Goal: Task Accomplishment & Management: Manage account settings

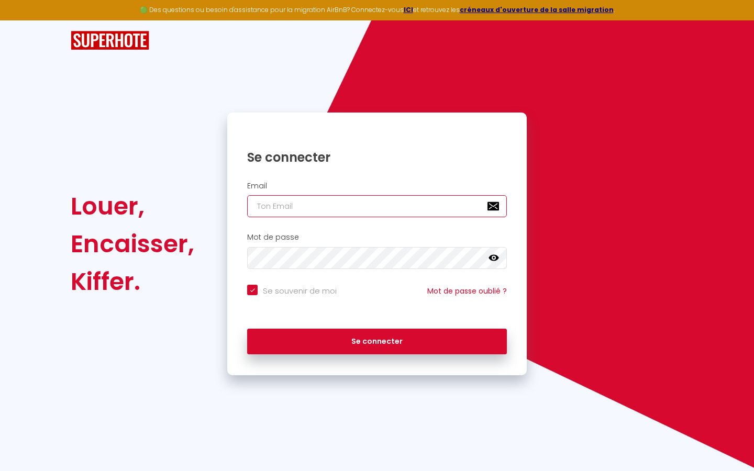
type input "s"
checkbox input "true"
type input "su"
checkbox input "true"
type input "sup"
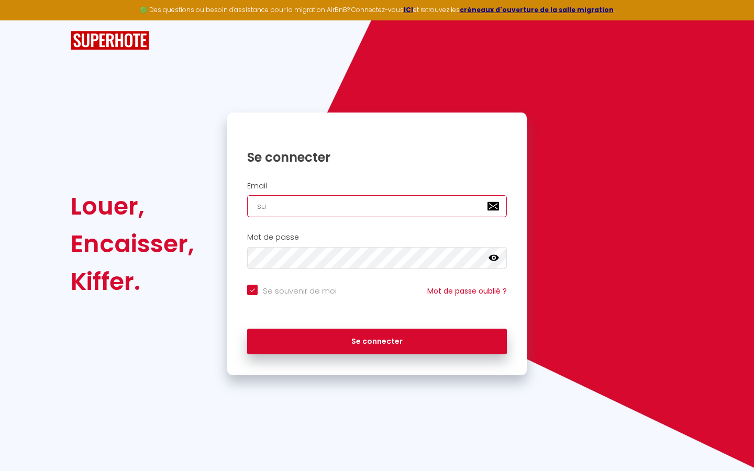
checkbox input "true"
type input "supe"
checkbox input "true"
type input "super"
checkbox input "true"
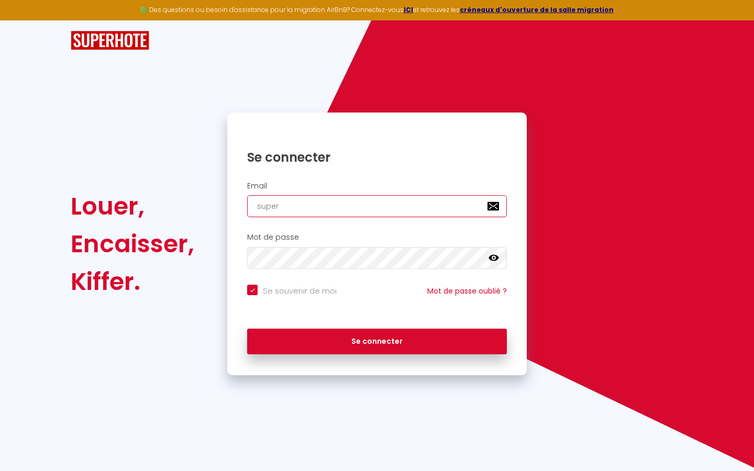
type input "superb"
checkbox input "true"
type input "superbo"
checkbox input "true"
type input "superbor"
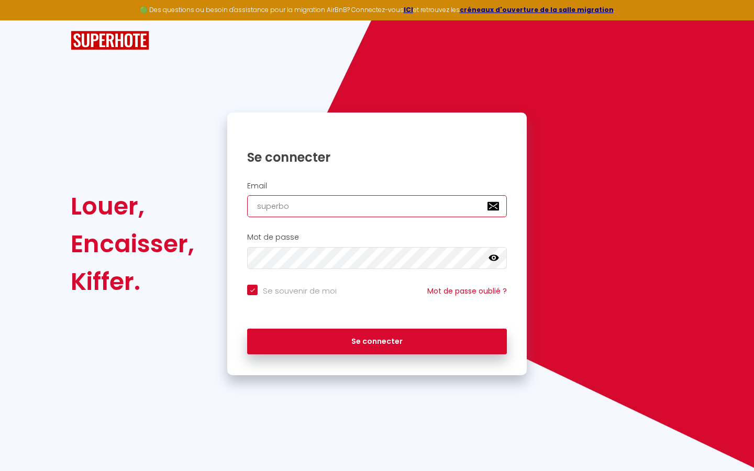
checkbox input "true"
type input "superbord"
checkbox input "true"
type input "superborde"
checkbox input "true"
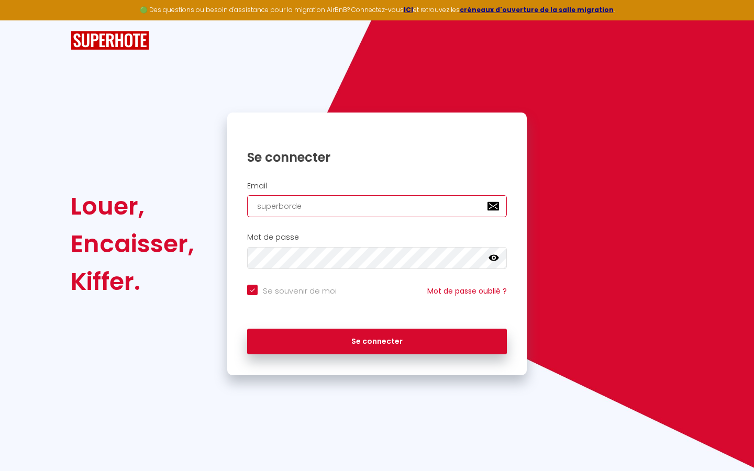
type input "superbordea"
checkbox input "true"
type input "superbordeau"
checkbox input "true"
type input "superbordeaux"
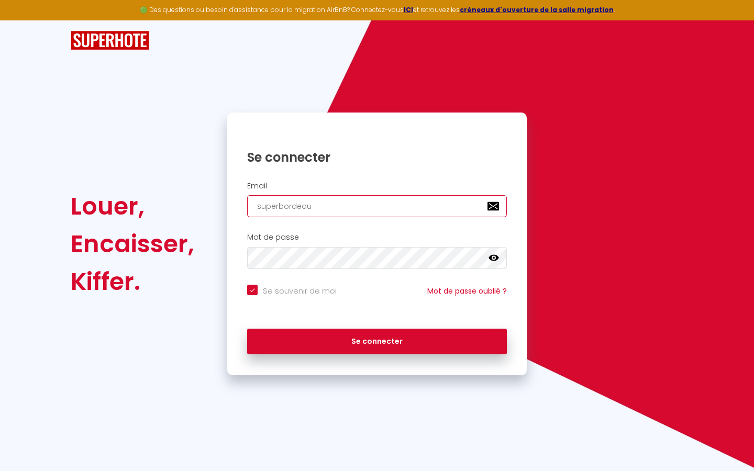
checkbox input "true"
type input "superbordeaux@"
checkbox input "true"
type input "superbordeaux@g"
checkbox input "true"
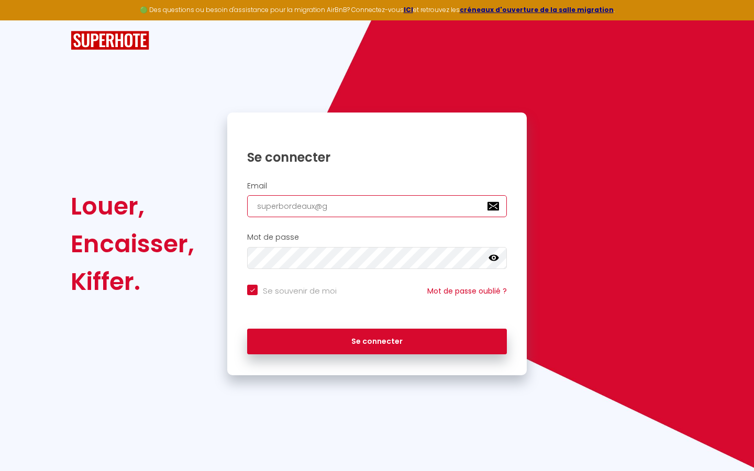
type input "superbordeaux@gm"
checkbox input "true"
type input "superbordeaux@gma"
checkbox input "true"
type input "superbordeaux@gmai"
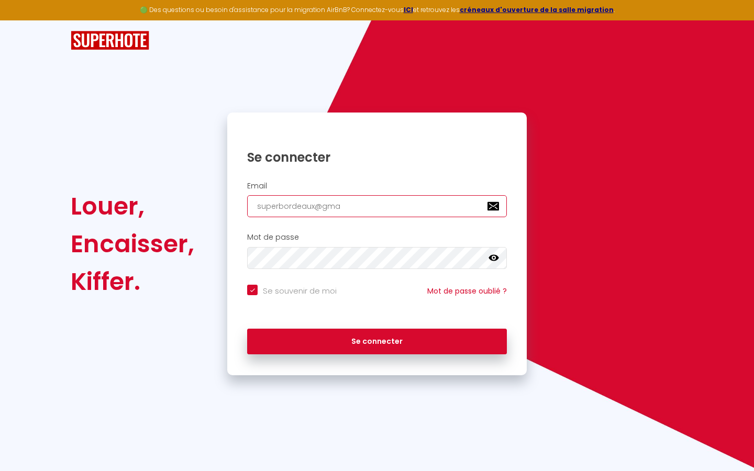
checkbox input "true"
type input "[EMAIL_ADDRESS]"
checkbox input "true"
type input "[EMAIL_ADDRESS]."
checkbox input "true"
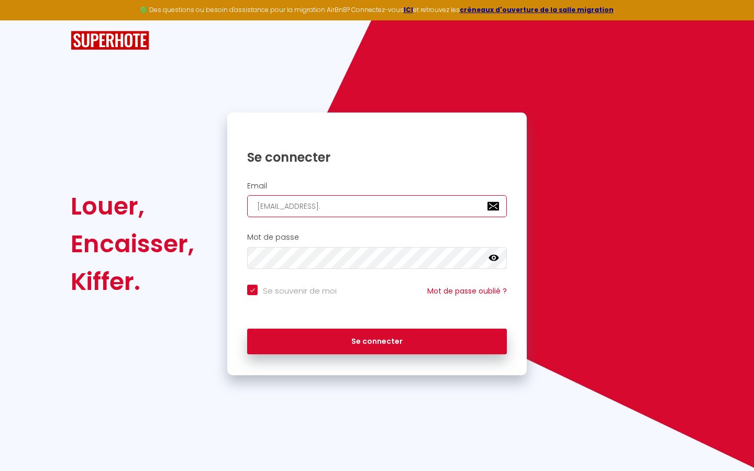
type input "superbordeaux@gmail.c"
checkbox input "true"
type input "[EMAIL_ADDRESS][DOMAIN_NAME]"
checkbox input "true"
type input "[EMAIL_ADDRESS][DOMAIN_NAME]"
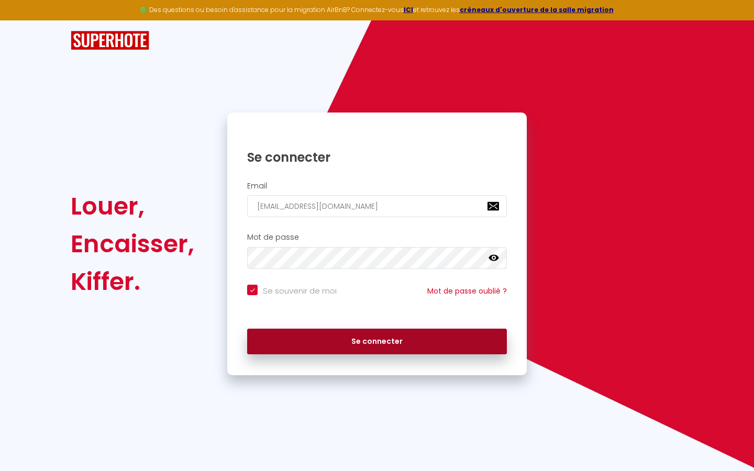
checkbox input "true"
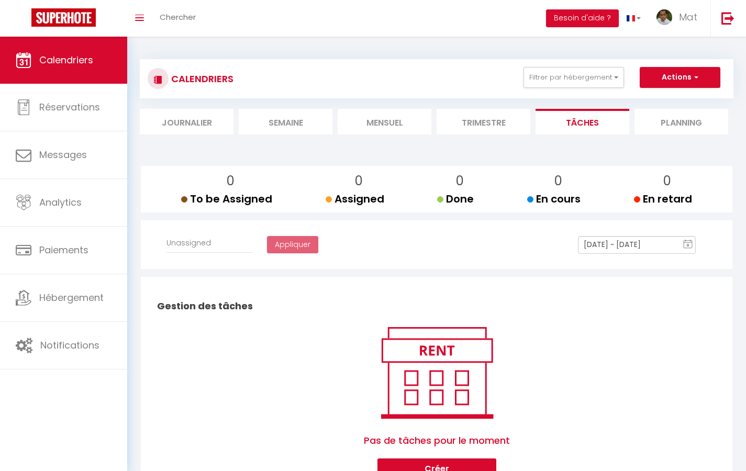
select select
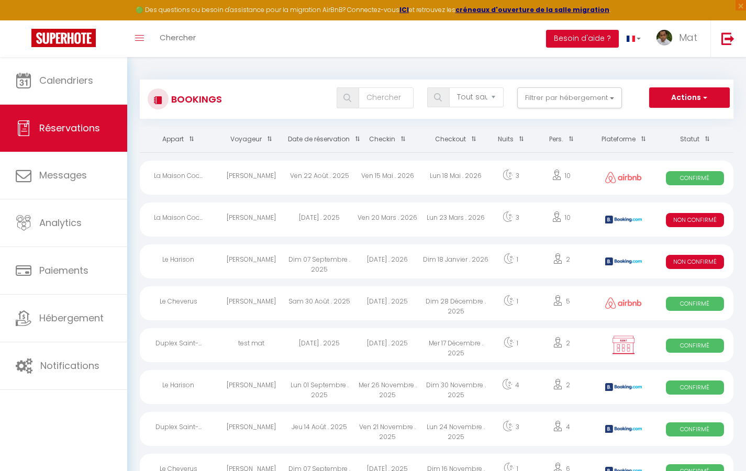
select select "message"
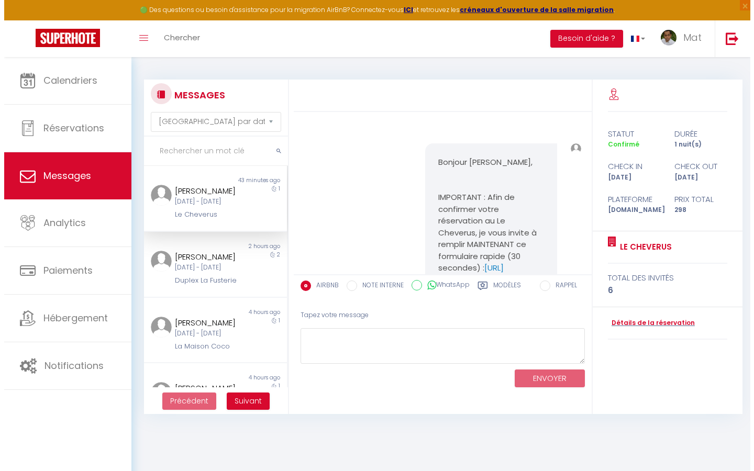
scroll to position [2808, 0]
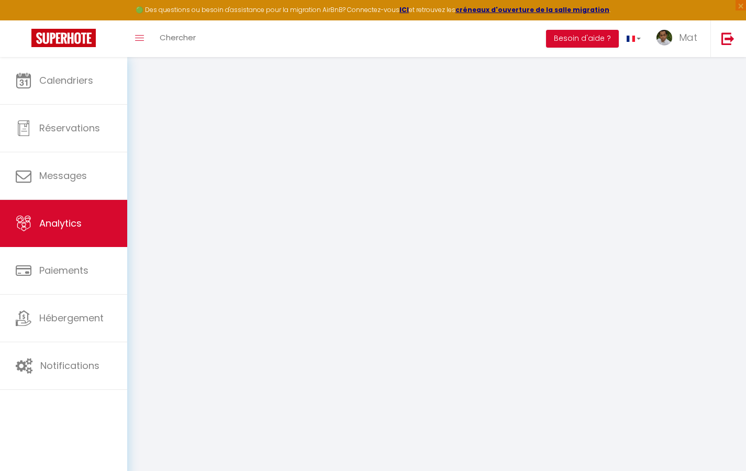
select select "2025"
select select "9"
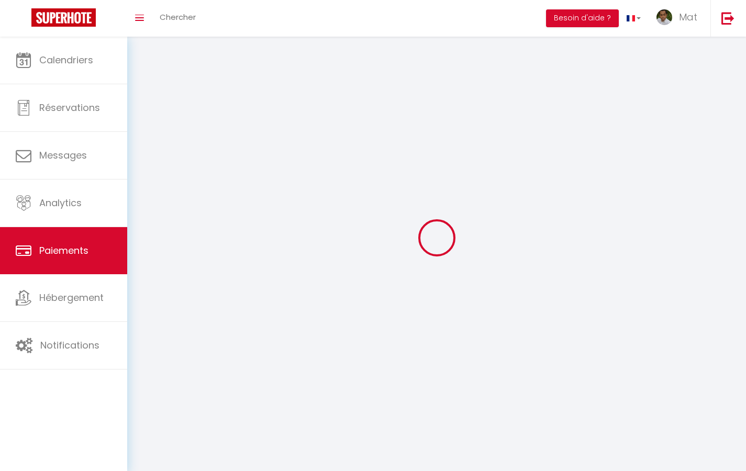
select select "2"
select select "0"
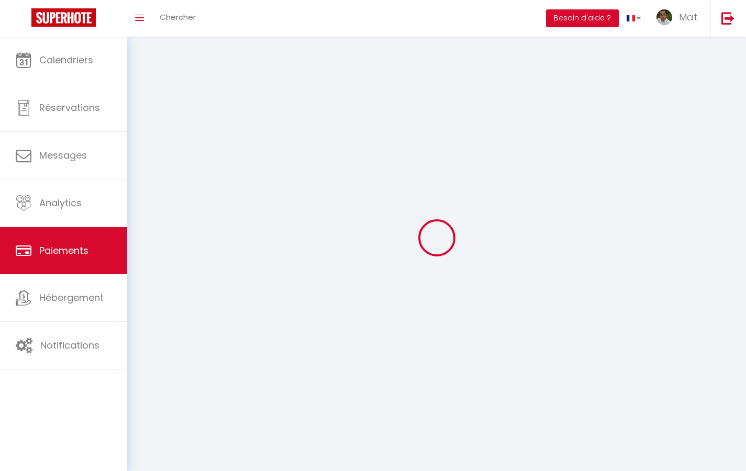
select select "0"
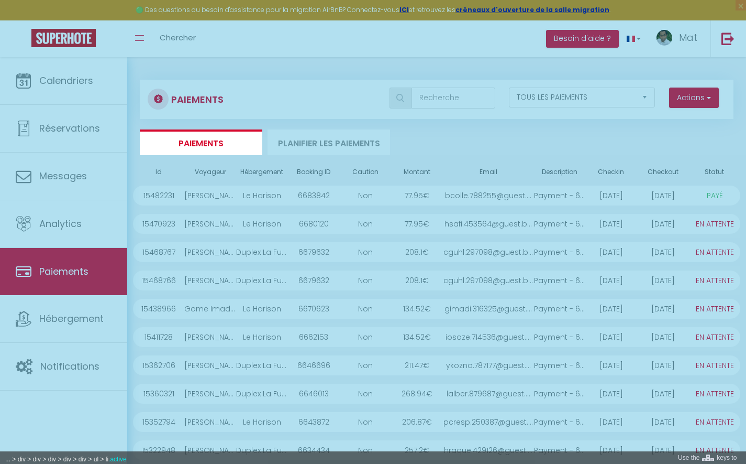
click at [243, 143] on div at bounding box center [373, 232] width 746 height 464
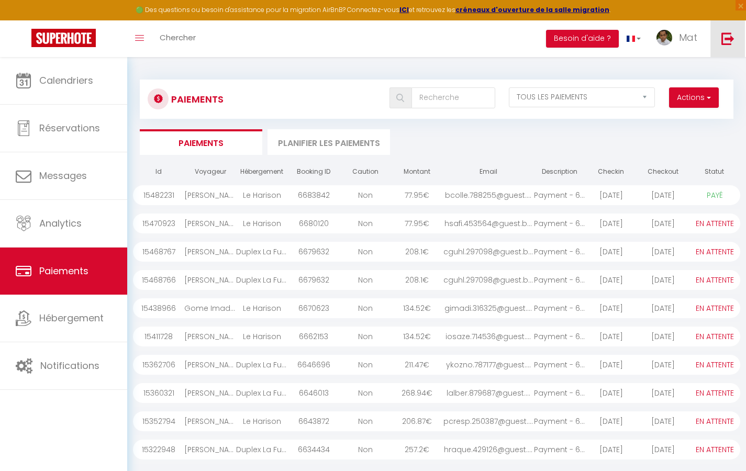
click at [731, 34] on img at bounding box center [728, 38] width 13 height 13
